Goal: Navigation & Orientation: Find specific page/section

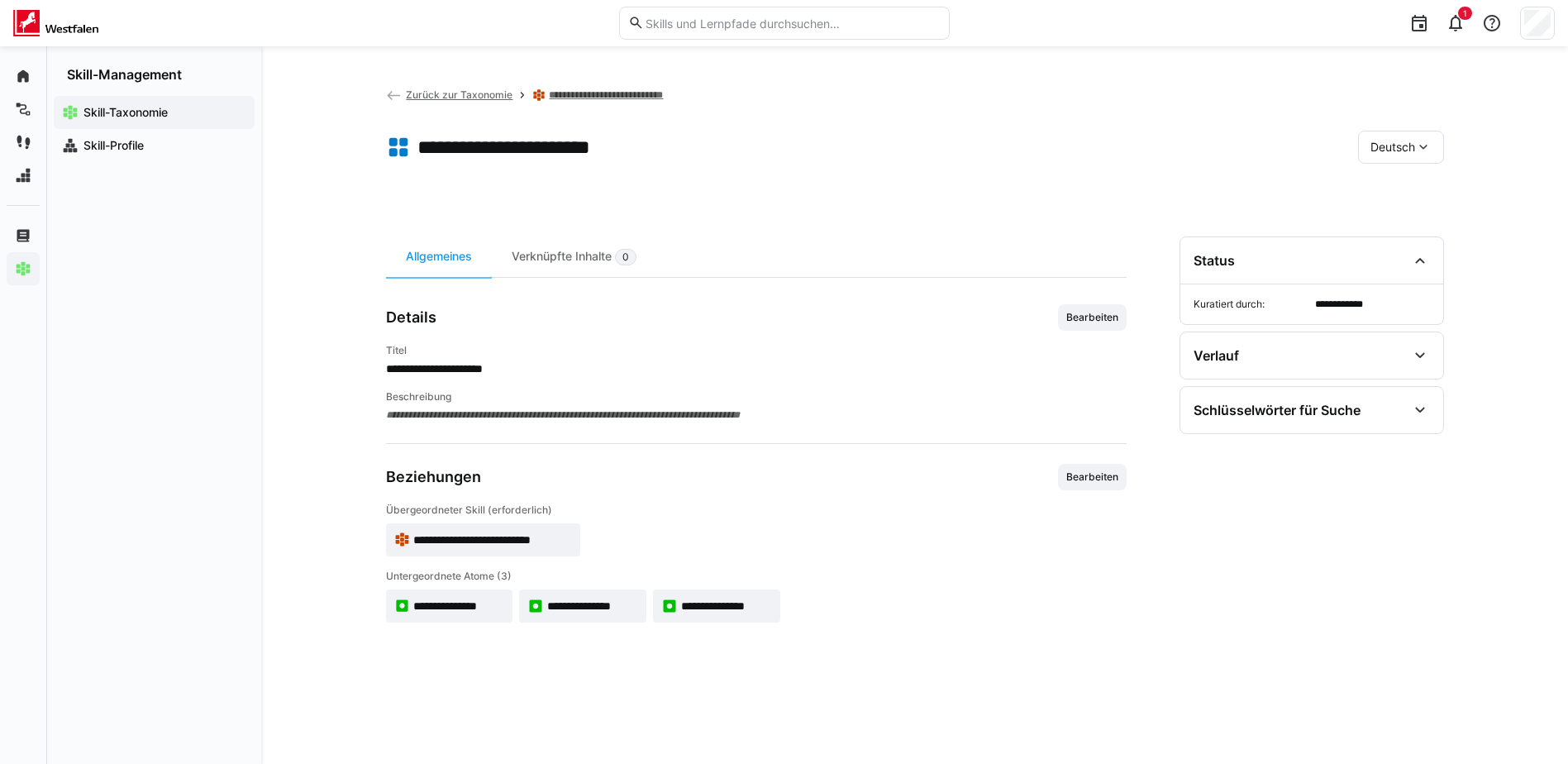
click at [565, 92] on link "**********" at bounding box center [617, 95] width 136 height 13
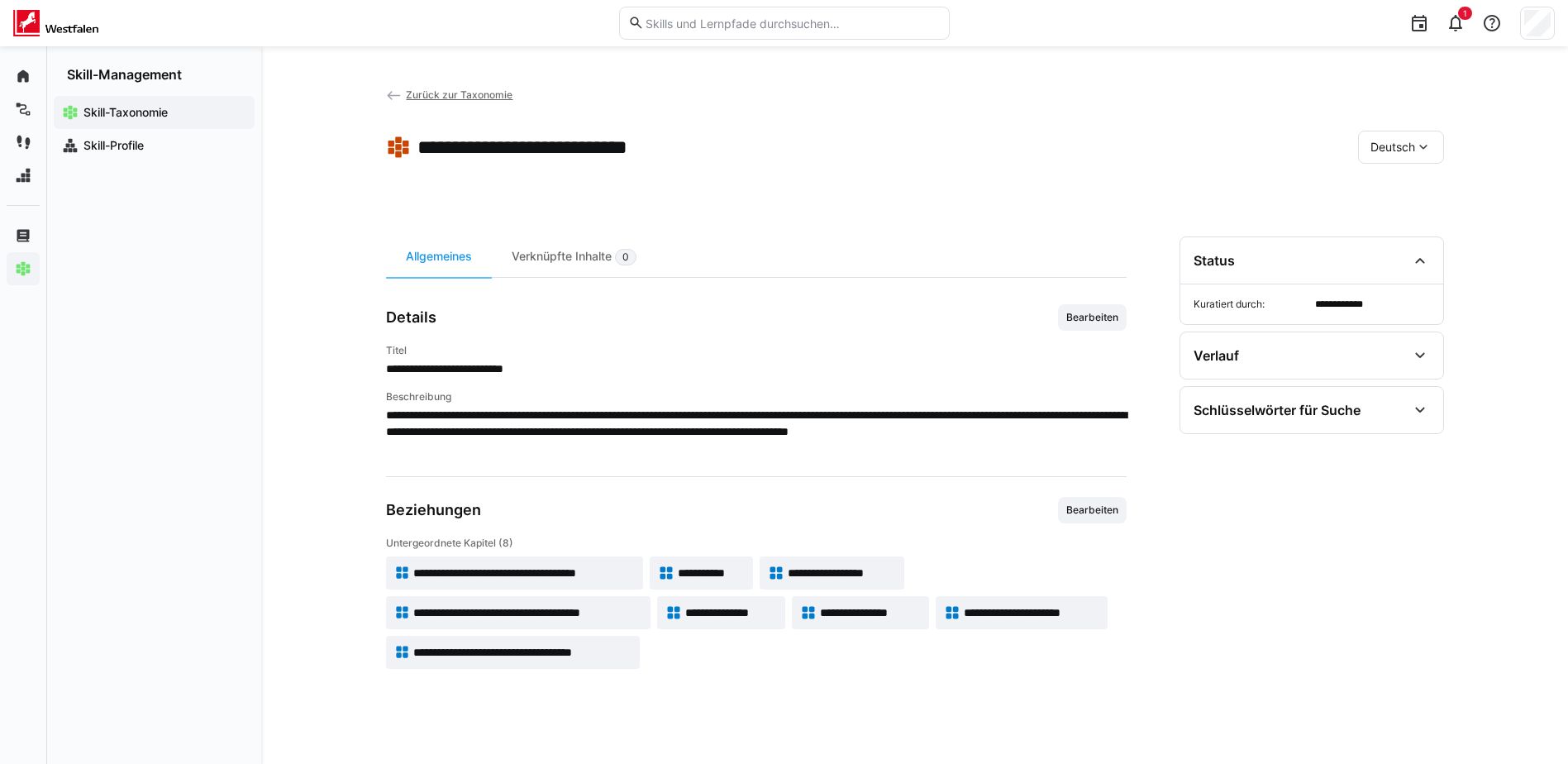
click at [524, 566] on span "**********" at bounding box center [524, 573] width 222 height 16
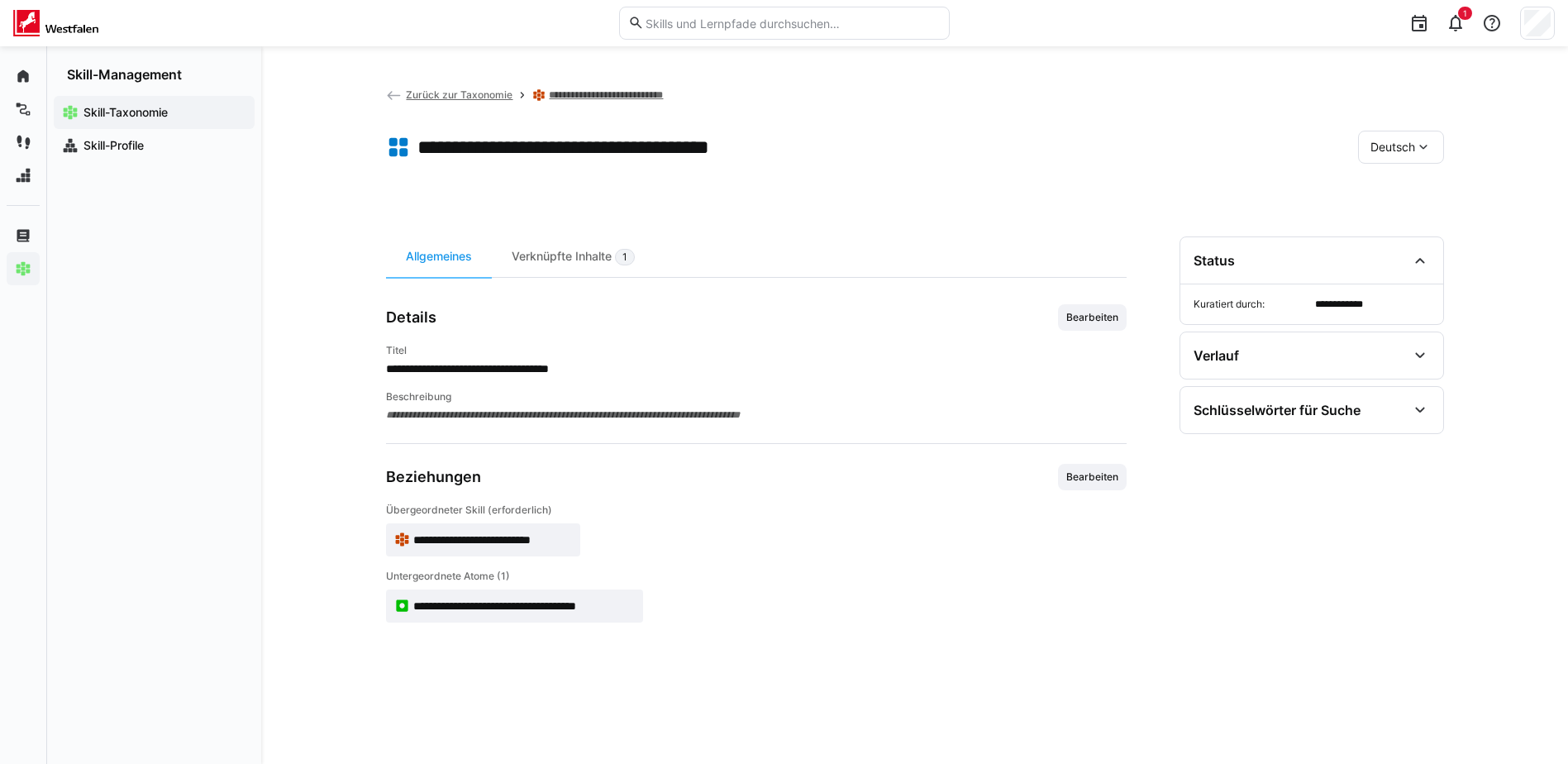
click at [517, 604] on span "**********" at bounding box center [524, 606] width 222 height 16
